Goal: Information Seeking & Learning: Check status

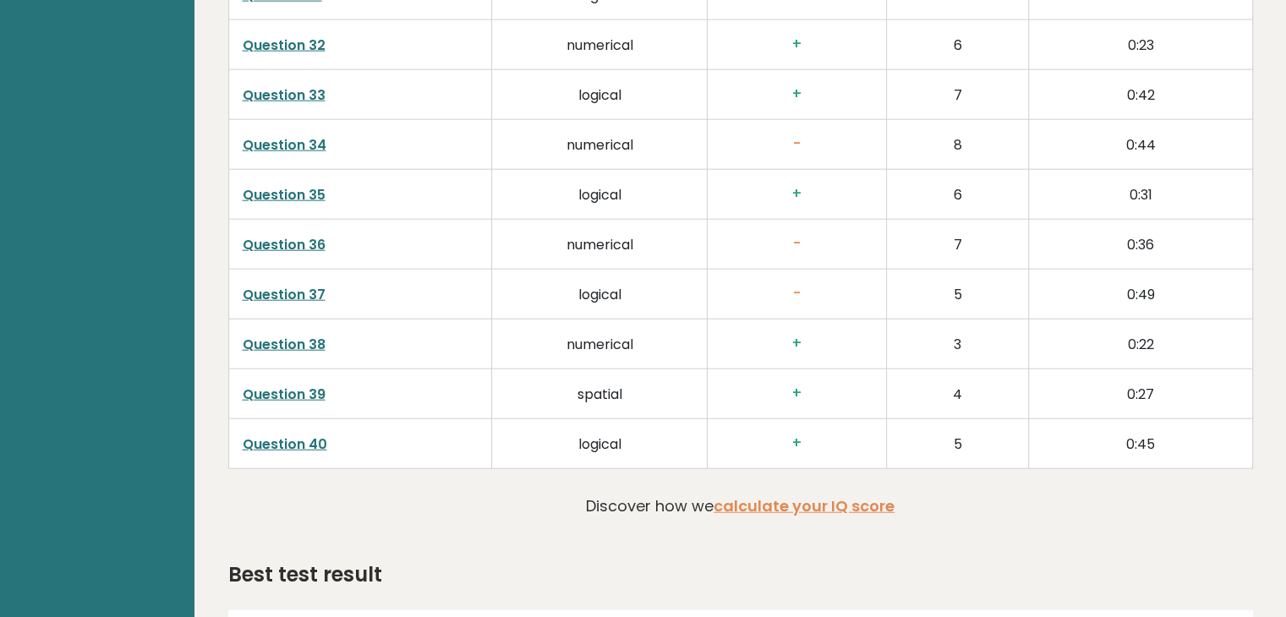
scroll to position [4140, 0]
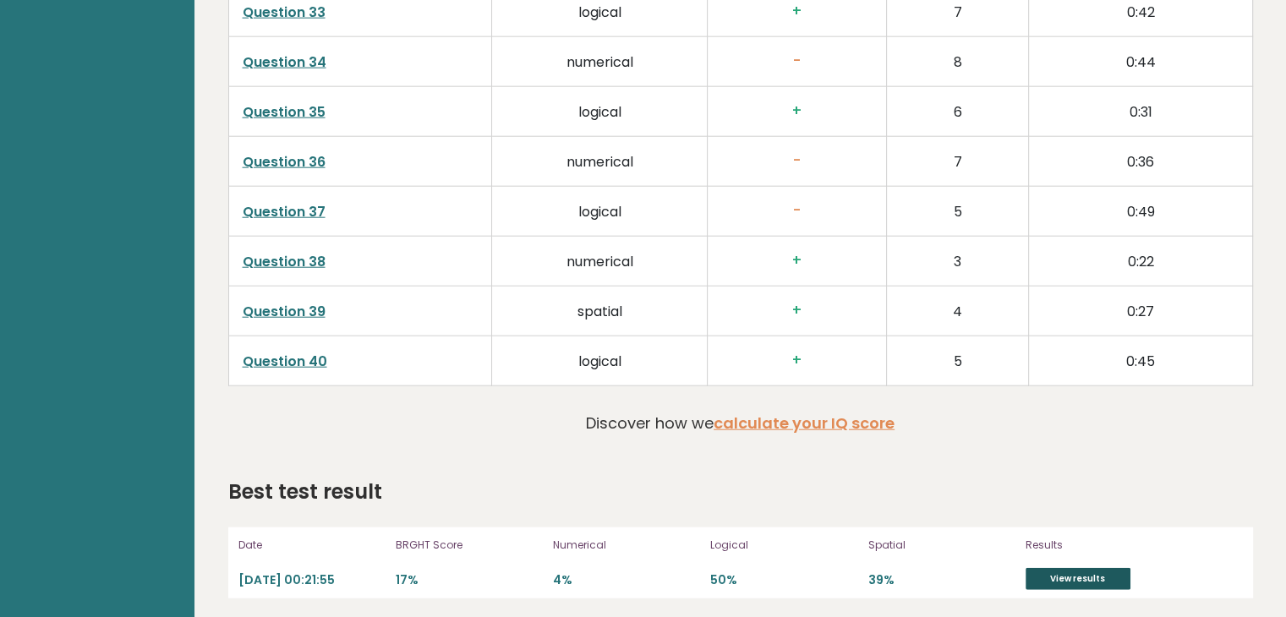
click at [1084, 572] on link "View results" at bounding box center [1077, 579] width 105 height 22
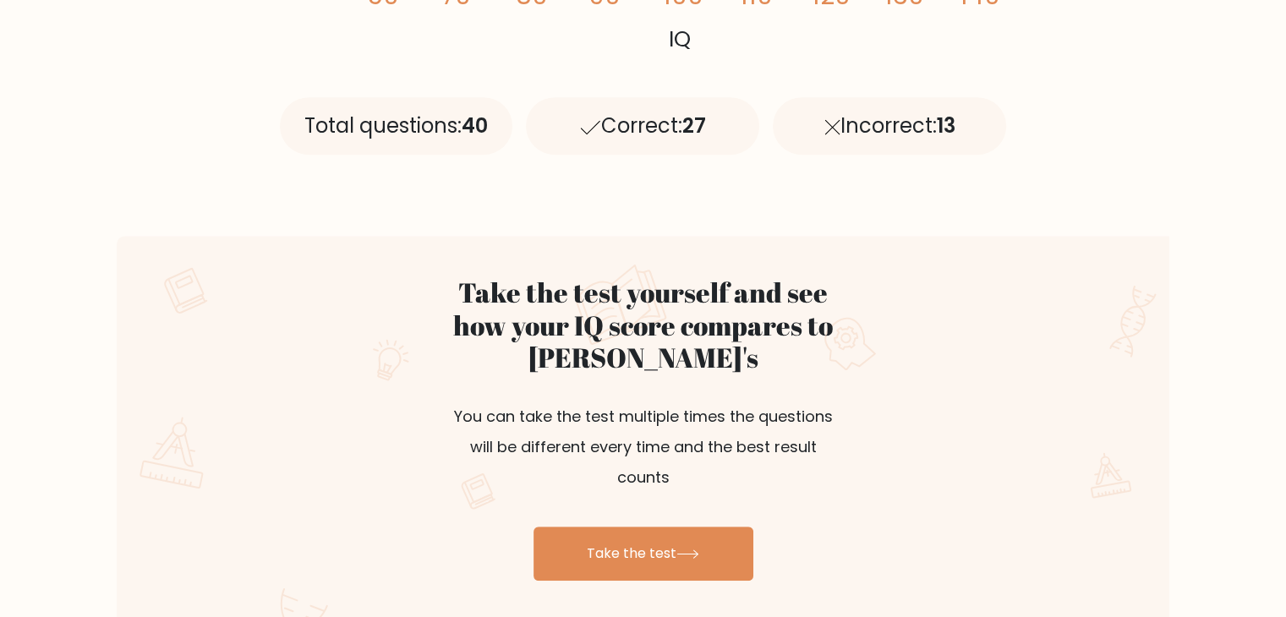
scroll to position [761, 0]
